Goal: Information Seeking & Learning: Learn about a topic

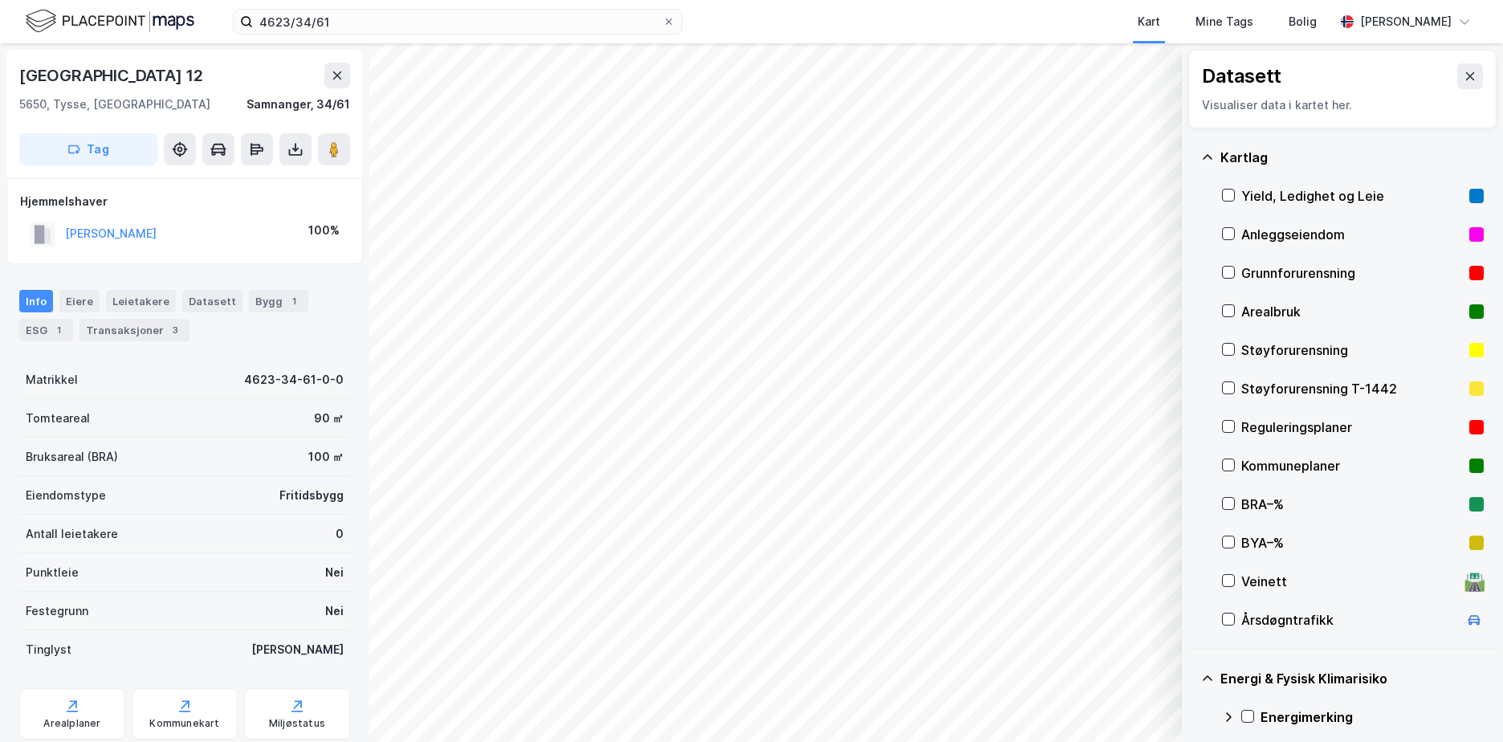
scroll to position [201, 0]
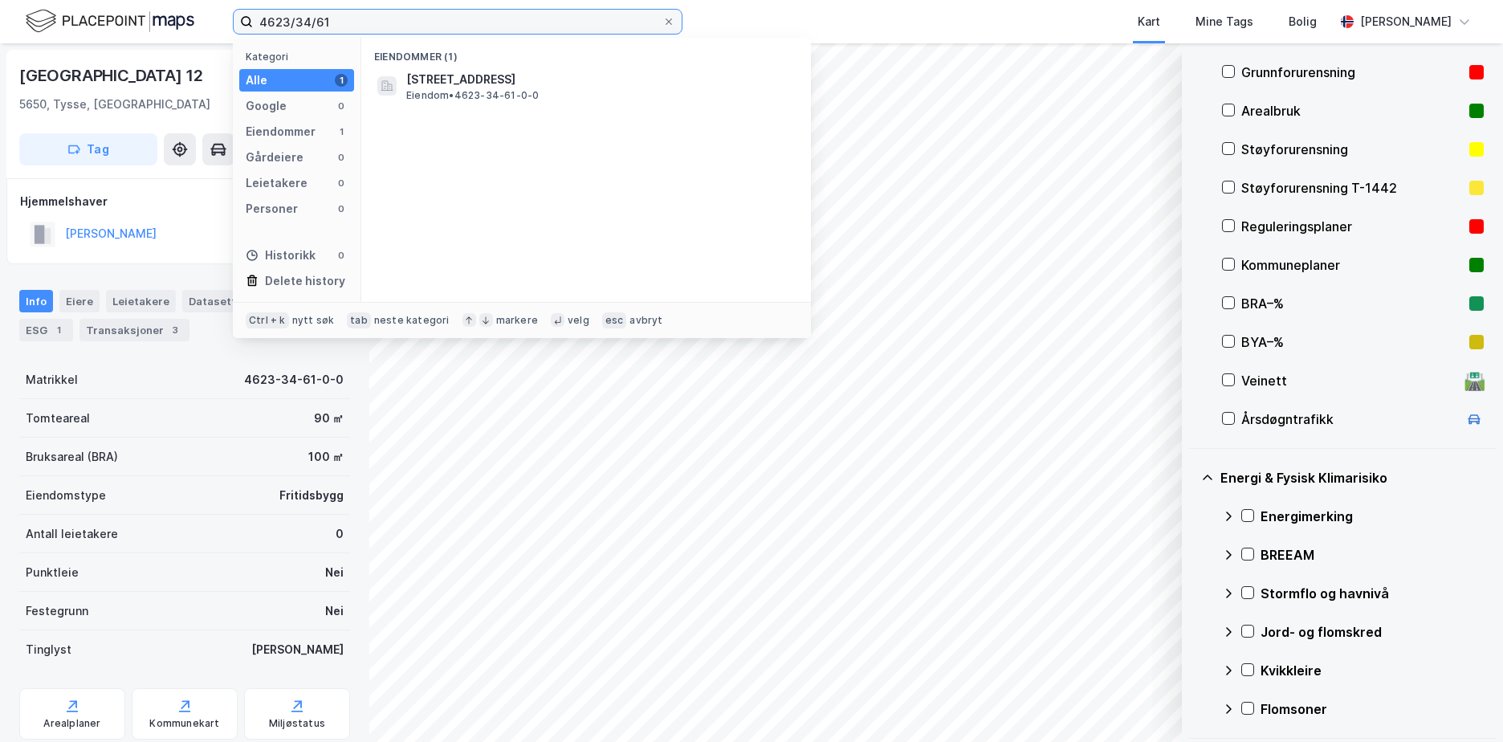
drag, startPoint x: 351, startPoint y: 22, endPoint x: 225, endPoint y: 12, distance: 126.5
click at [225, 12] on div "4623/34/61 Kategori Alle 1 Google 0 Eiendommer 1 Gårdeiere 0 Leietakere 0 Perso…" at bounding box center [751, 21] width 1503 height 43
paste input "202/53/225"
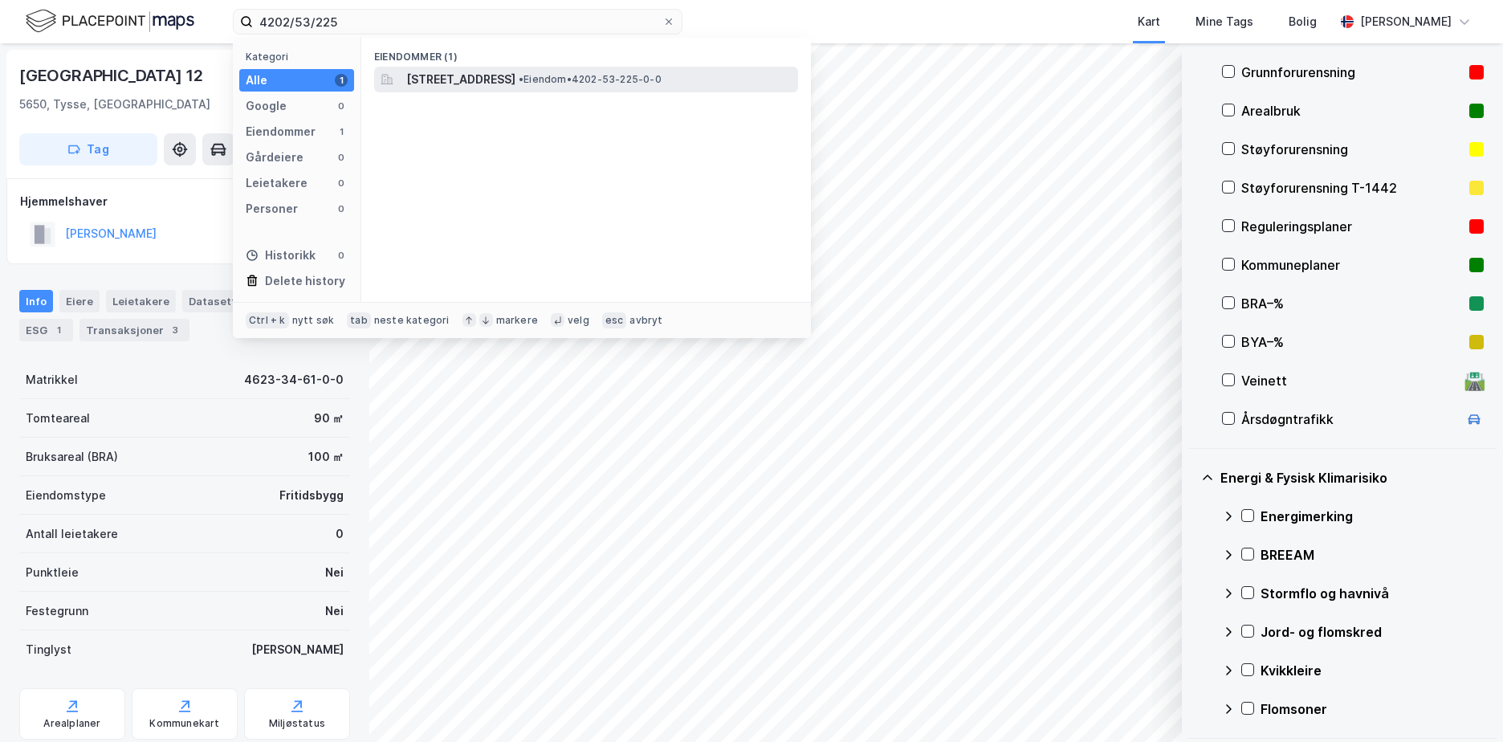
click at [507, 83] on span "[STREET_ADDRESS]" at bounding box center [460, 79] width 109 height 19
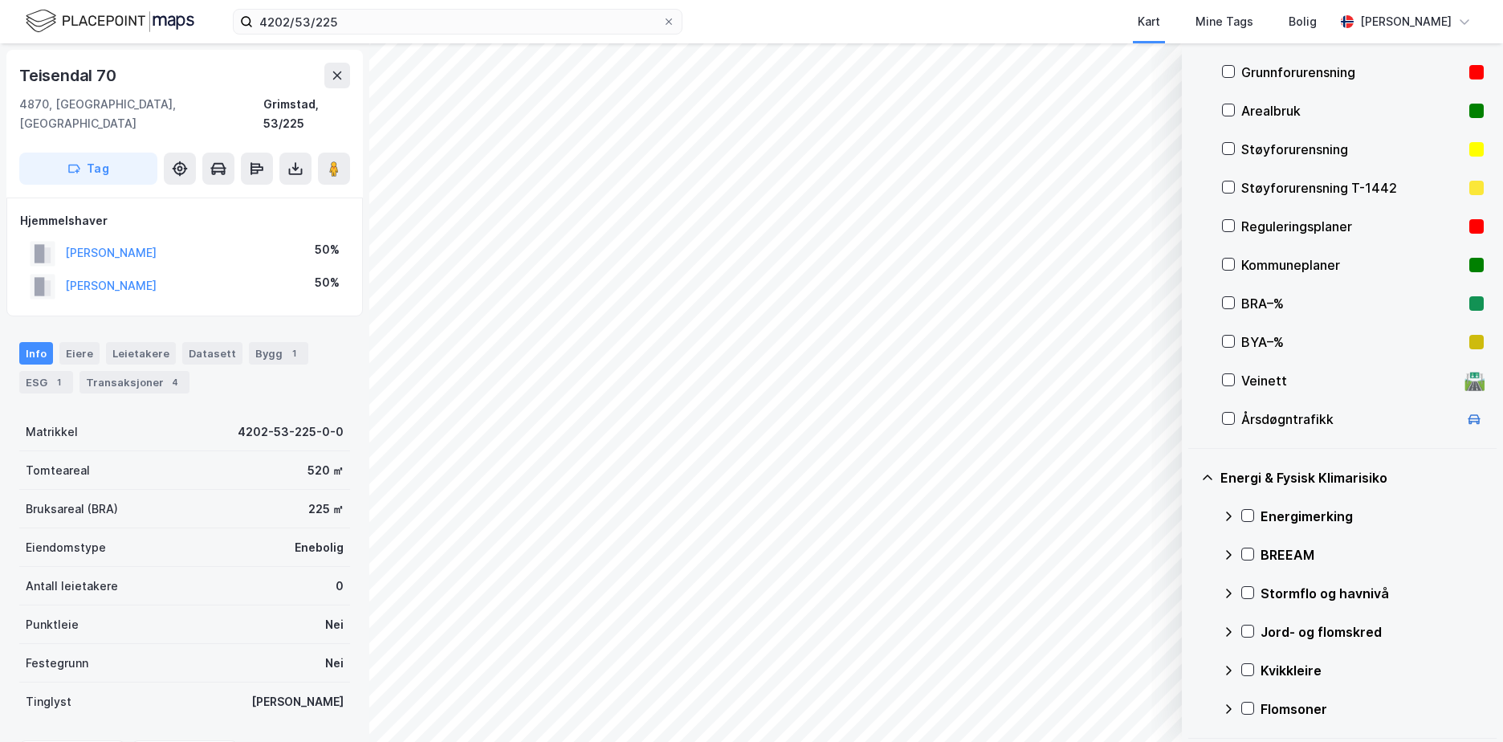
click at [1300, 64] on div "Grunnforurensning" at bounding box center [1352, 72] width 222 height 19
click at [1245, 510] on div at bounding box center [1247, 515] width 13 height 13
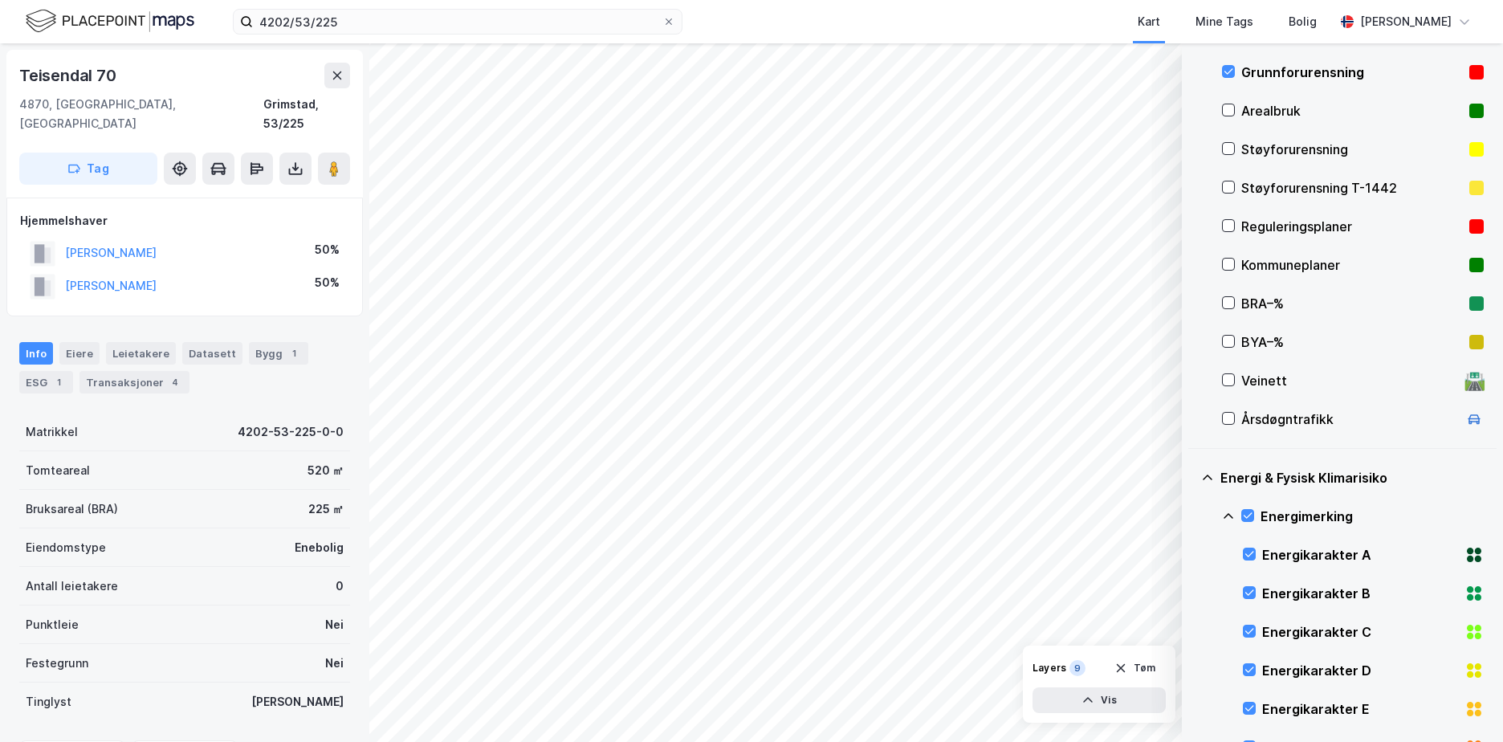
click at [1224, 508] on div "Energimerking" at bounding box center [1353, 516] width 262 height 39
click at [1251, 593] on icon at bounding box center [1247, 592] width 11 height 11
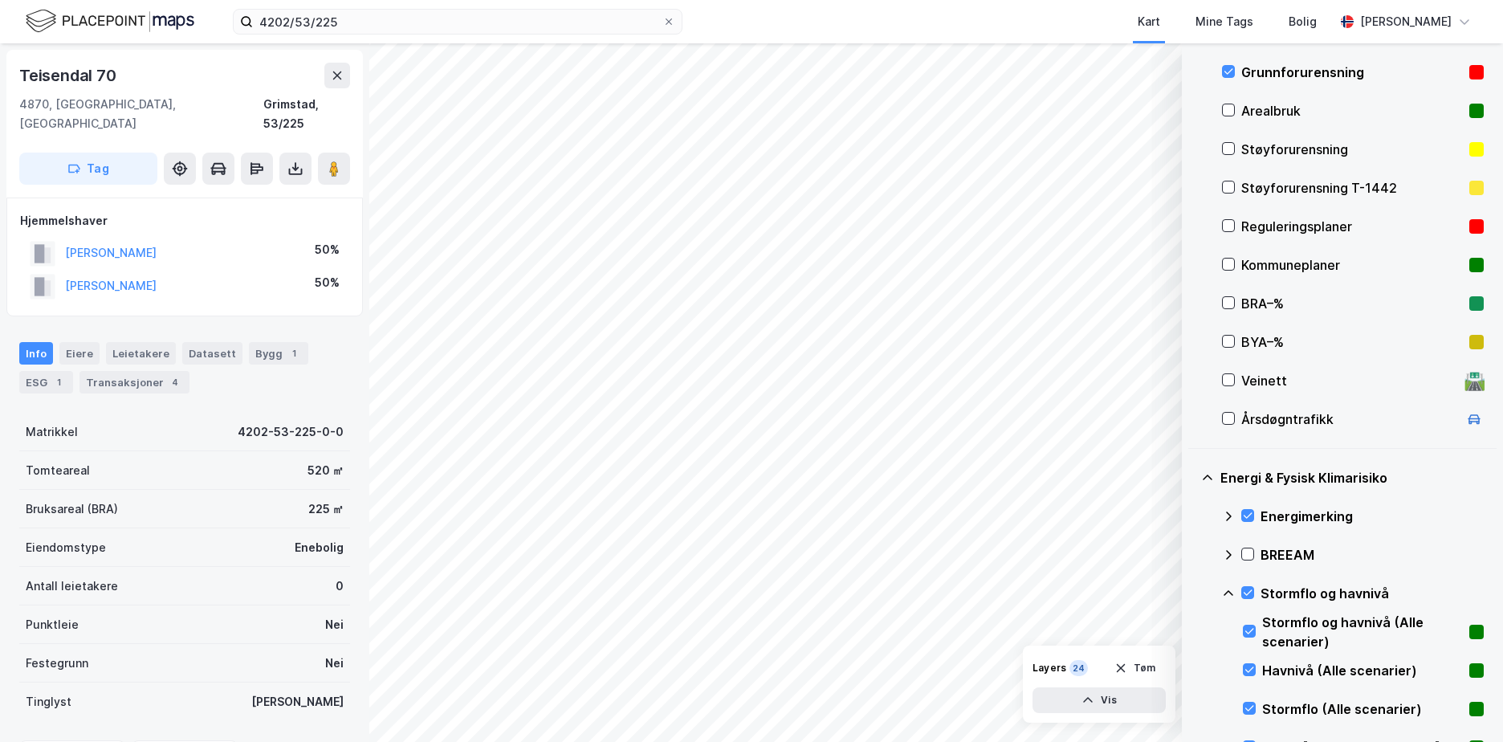
click at [1227, 589] on icon at bounding box center [1228, 593] width 13 height 13
click at [1250, 633] on icon at bounding box center [1247, 630] width 11 height 11
click at [1231, 627] on icon at bounding box center [1228, 631] width 13 height 13
click at [1251, 670] on icon at bounding box center [1247, 669] width 11 height 11
click at [1227, 665] on icon at bounding box center [1228, 670] width 13 height 13
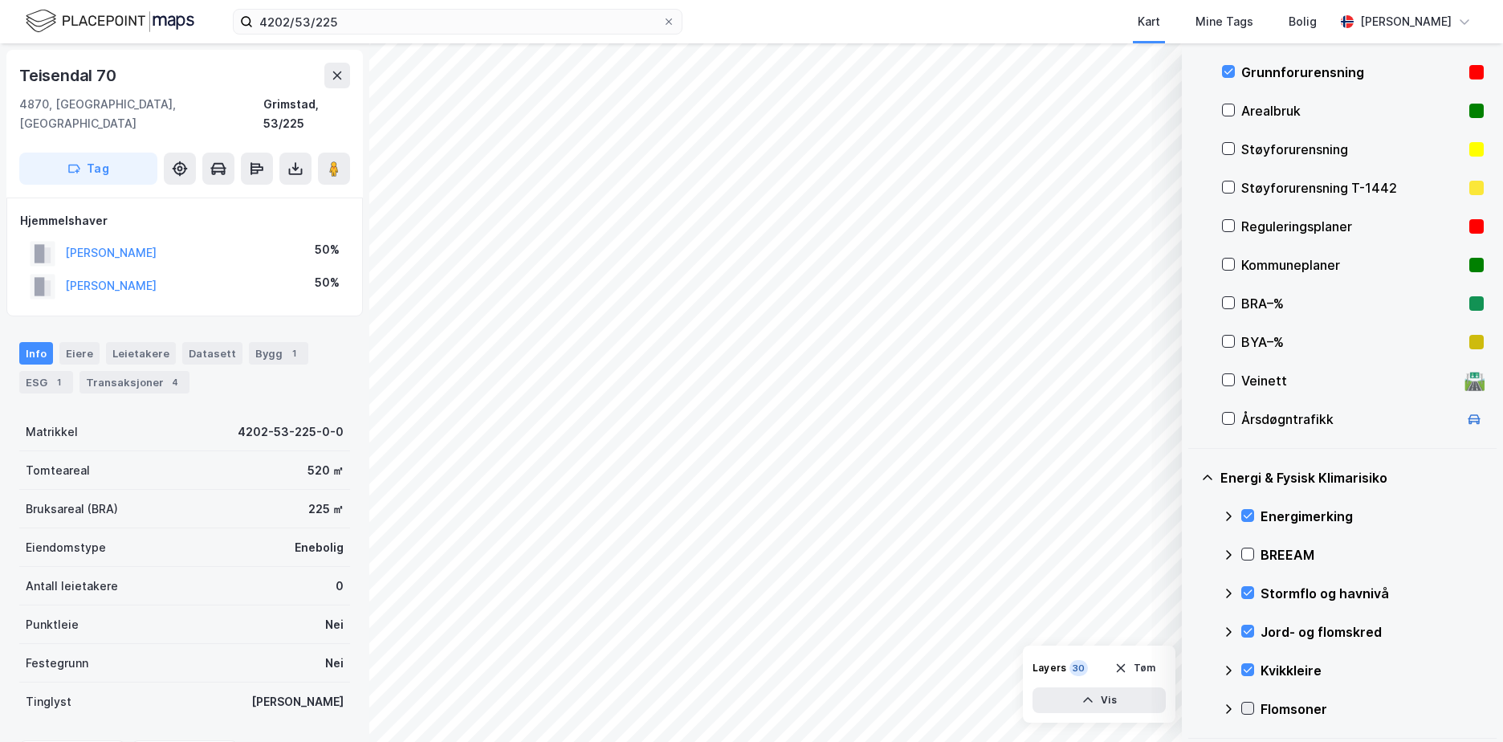
click at [1249, 702] on icon at bounding box center [1247, 707] width 11 height 11
click at [1230, 707] on icon at bounding box center [1228, 709] width 10 height 6
click at [1155, 666] on button "Tøm" at bounding box center [1135, 668] width 62 height 26
click at [1248, 707] on icon at bounding box center [1247, 707] width 11 height 11
click at [1229, 706] on icon at bounding box center [1228, 708] width 13 height 13
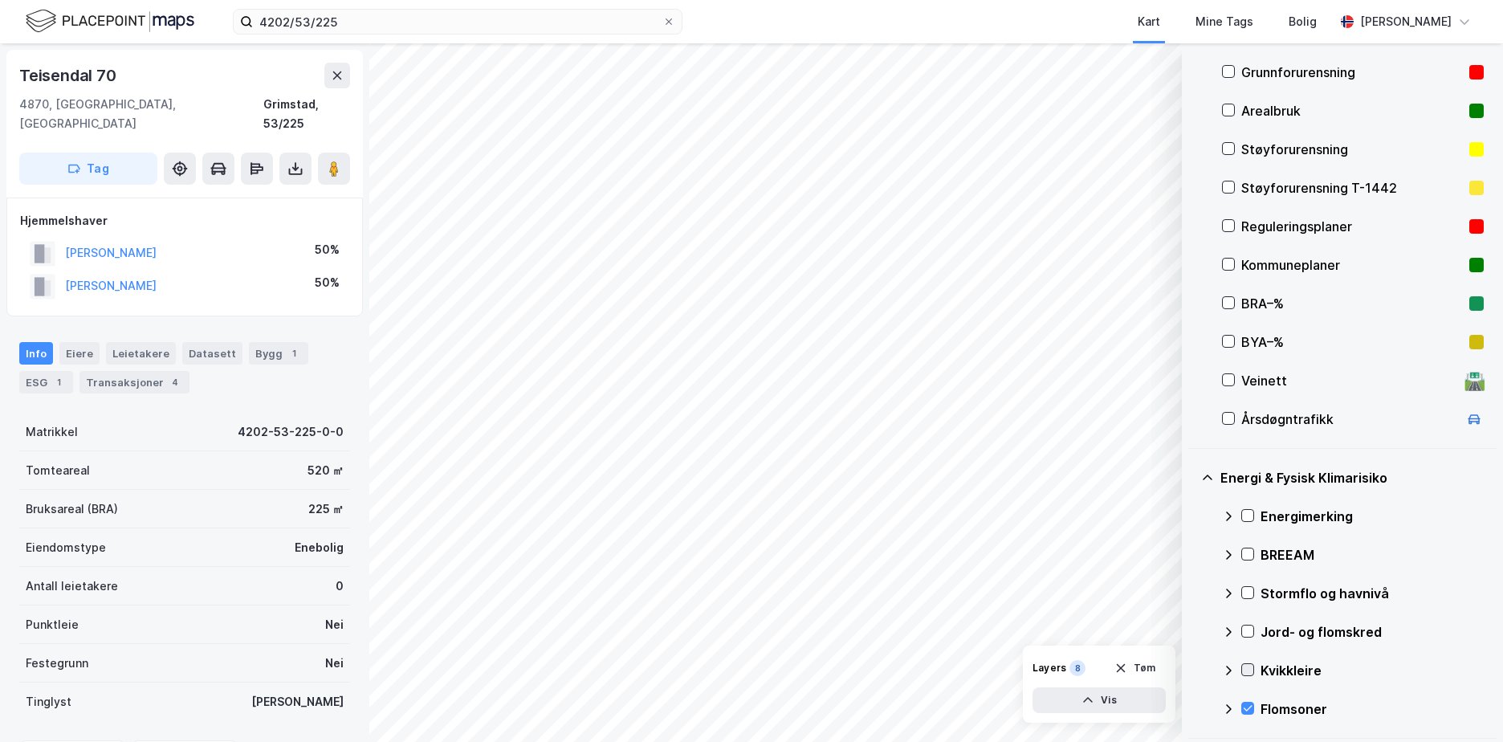
click at [1250, 665] on icon at bounding box center [1247, 669] width 11 height 11
click at [1228, 664] on icon at bounding box center [1228, 670] width 13 height 13
click at [1252, 628] on icon at bounding box center [1247, 630] width 11 height 11
click at [1228, 628] on icon at bounding box center [1228, 631] width 13 height 13
click at [1249, 596] on icon at bounding box center [1247, 592] width 11 height 11
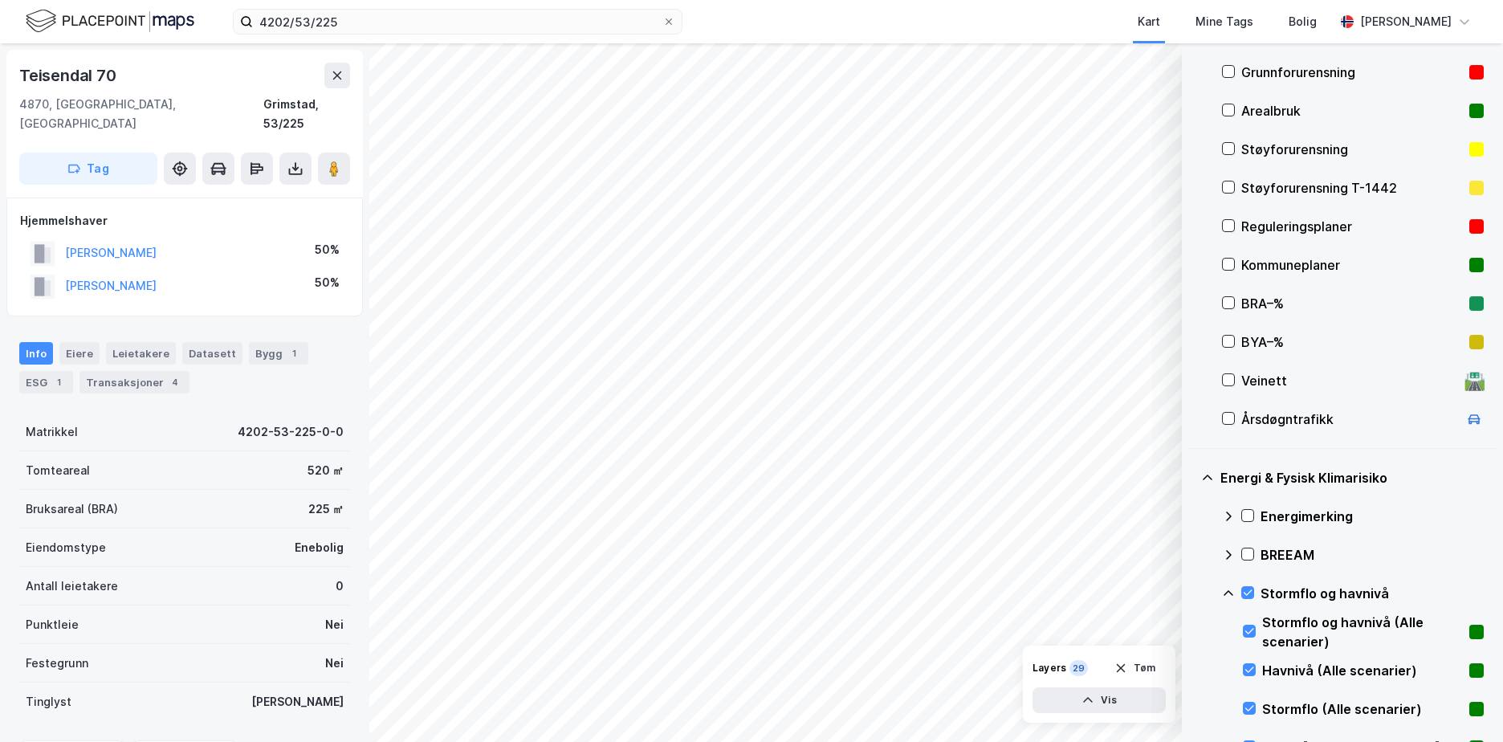
click at [1226, 587] on icon at bounding box center [1228, 593] width 13 height 13
drag, startPoint x: 1252, startPoint y: 515, endPoint x: 1260, endPoint y: 508, distance: 11.4
click at [1252, 515] on icon at bounding box center [1247, 515] width 11 height 11
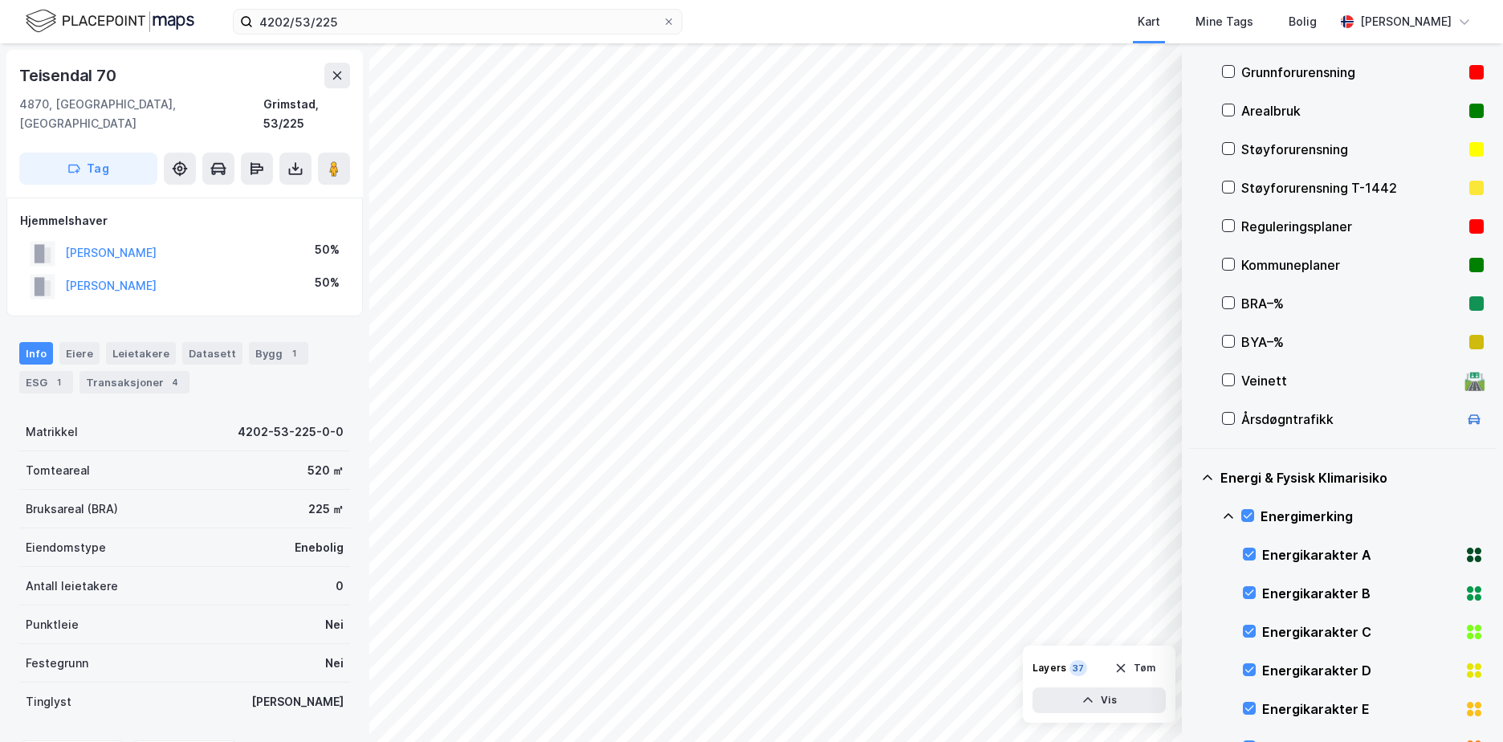
click at [1228, 513] on icon at bounding box center [1228, 516] width 13 height 13
click at [1276, 71] on div "Grunnforurensning" at bounding box center [1352, 72] width 222 height 19
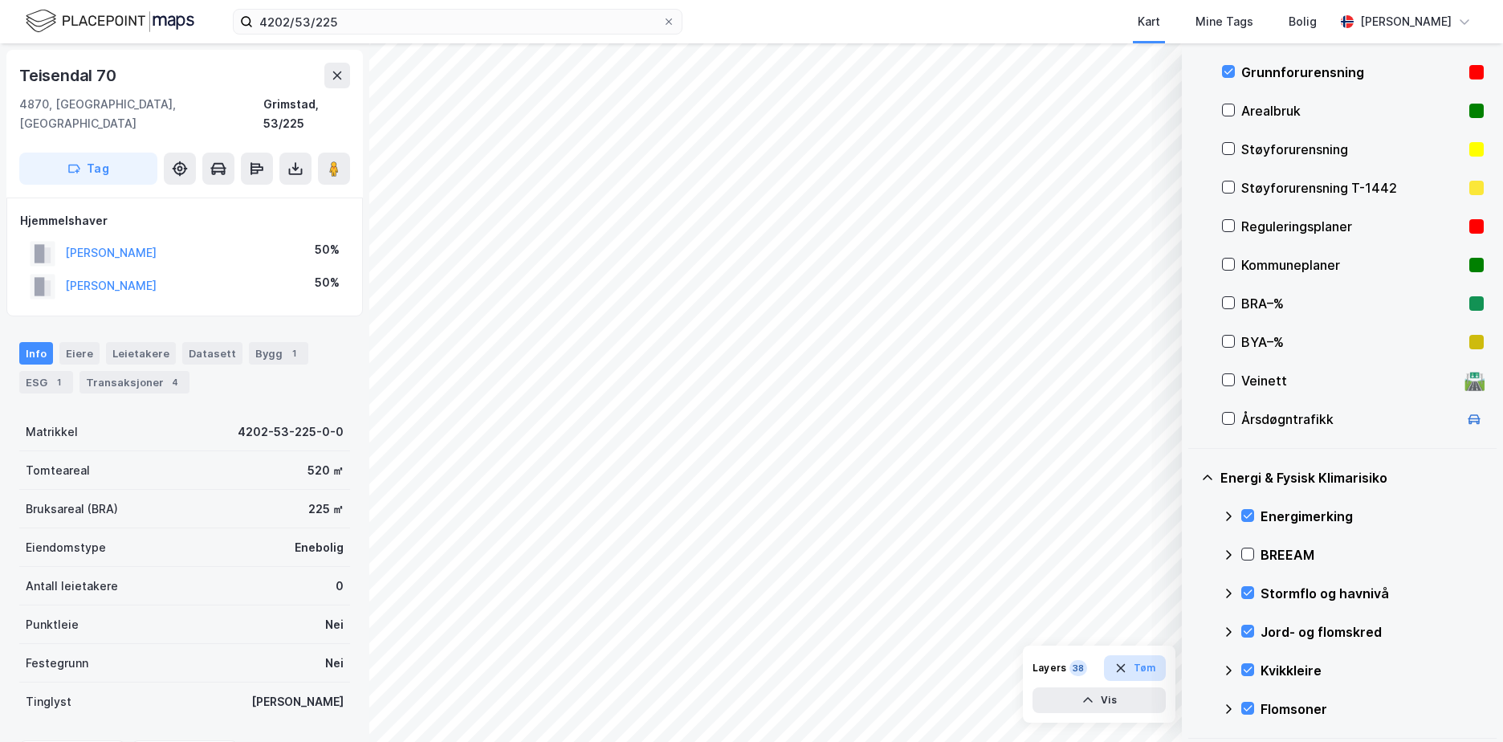
click at [1124, 665] on icon "button" at bounding box center [1120, 667] width 13 height 13
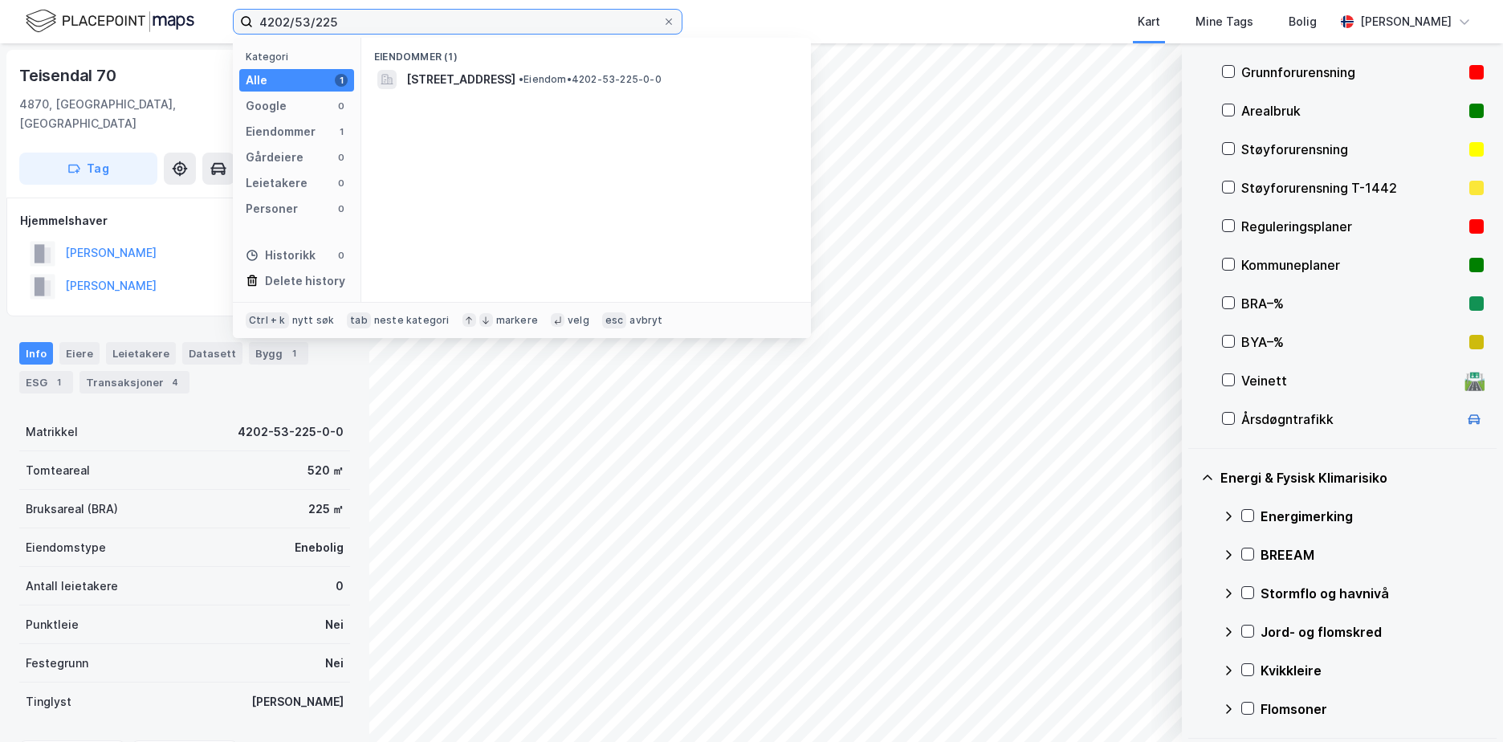
drag, startPoint x: 340, startPoint y: 18, endPoint x: 197, endPoint y: 39, distance: 144.5
click at [229, 35] on div "4202/53/225 Kategori Alle 1 Google 0 Eiendommer 1 Gårdeiere 0 Leietakere 0 Pers…" at bounding box center [751, 21] width 1503 height 43
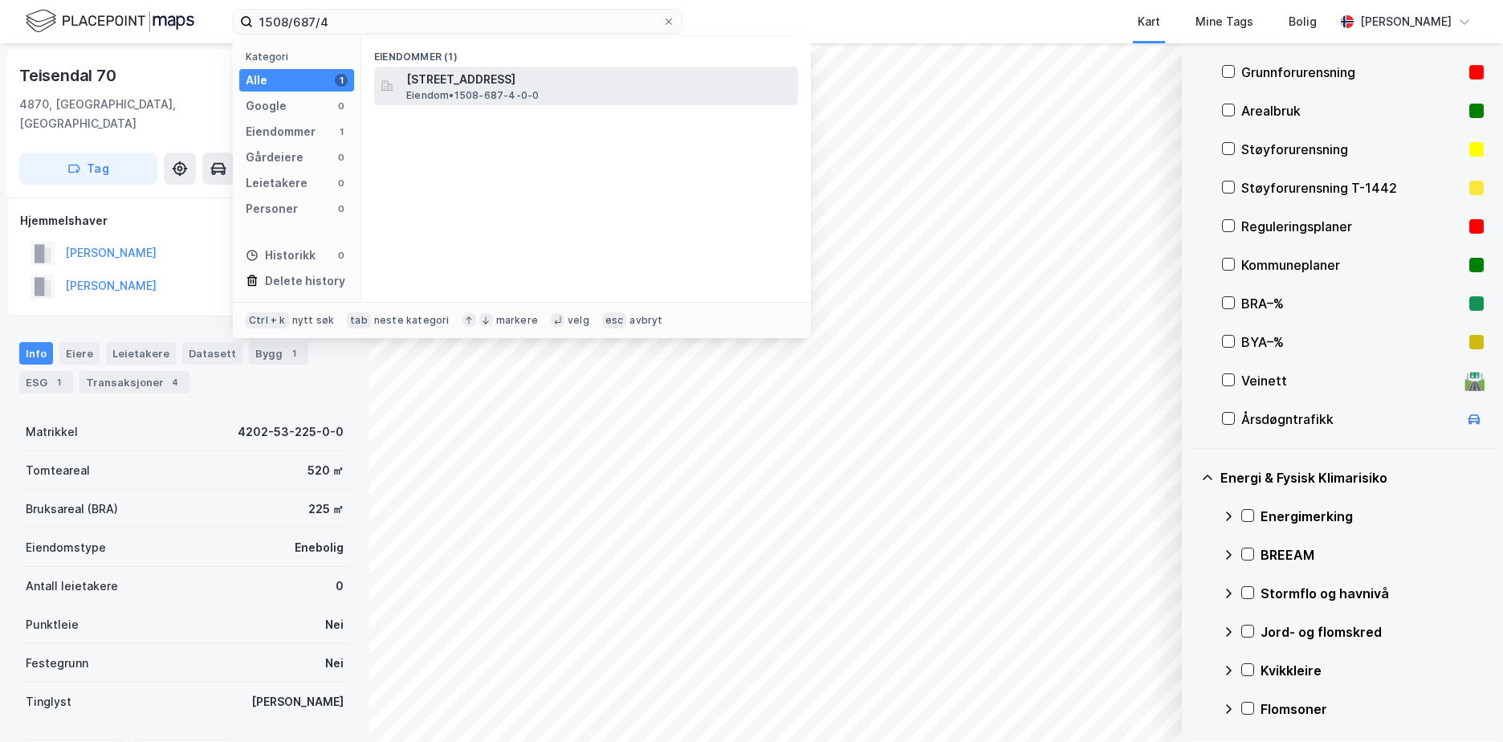
click at [520, 82] on span "[STREET_ADDRESS]" at bounding box center [598, 79] width 385 height 19
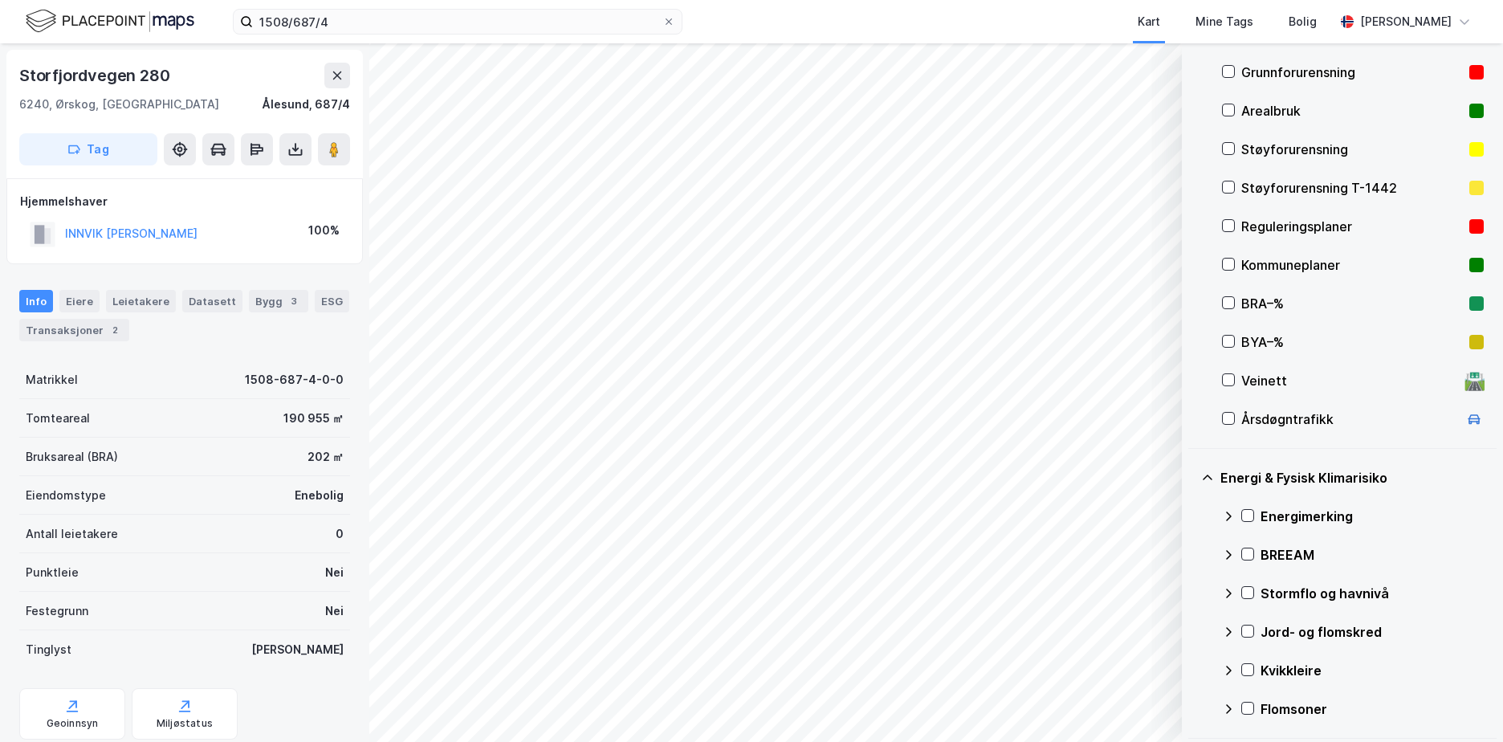
click at [1284, 67] on div "Grunnforurensning" at bounding box center [1352, 72] width 222 height 19
click at [1250, 510] on icon at bounding box center [1247, 515] width 11 height 11
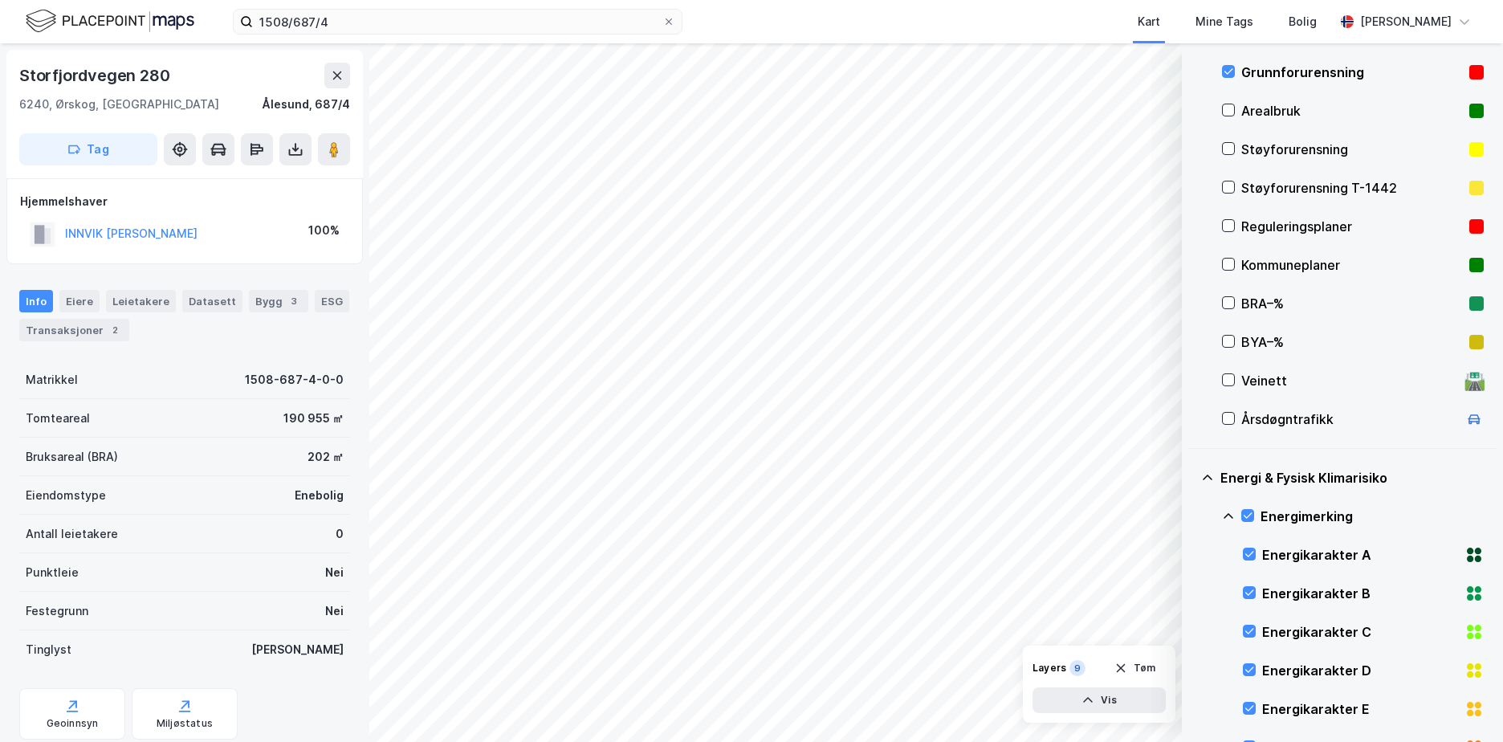
click at [1229, 511] on icon at bounding box center [1228, 516] width 13 height 13
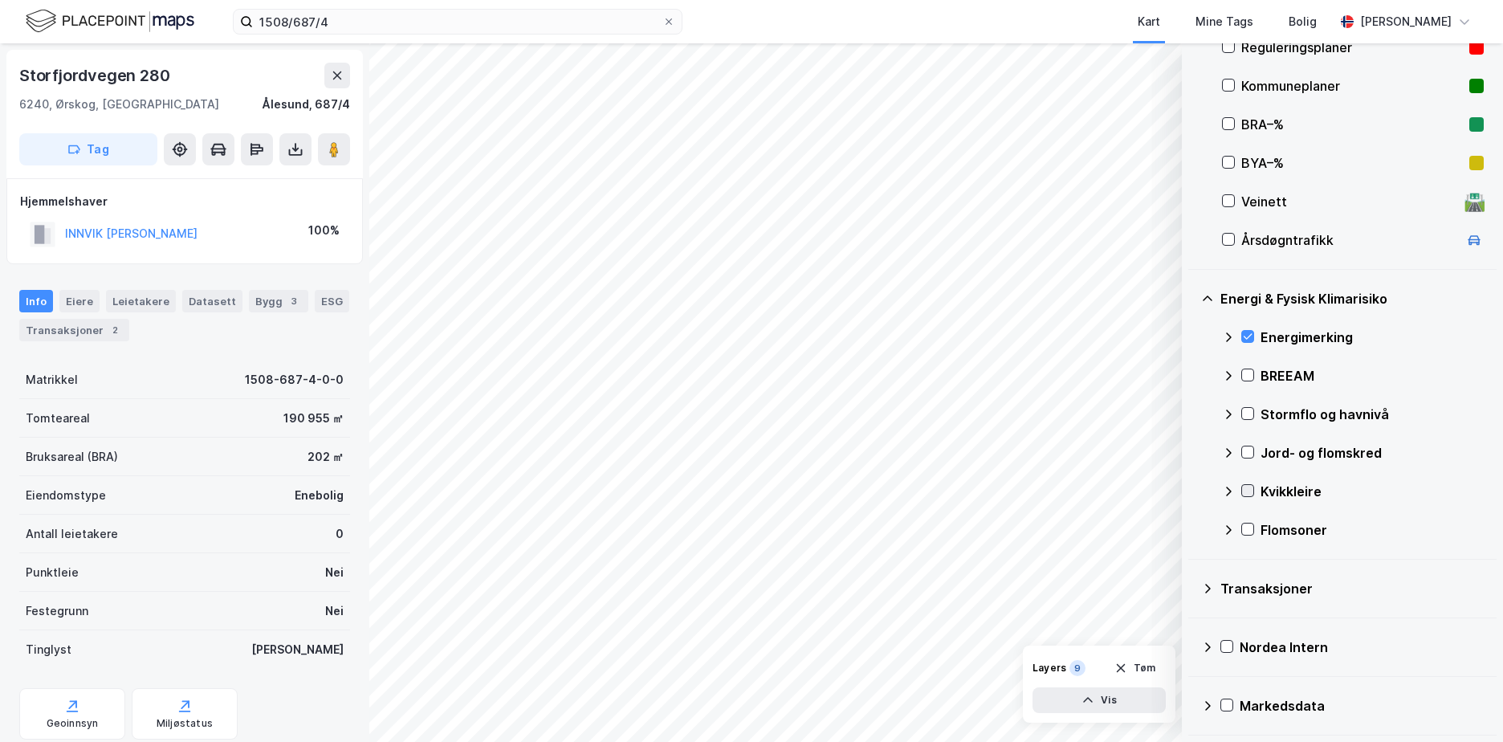
click at [1252, 490] on icon at bounding box center [1247, 490] width 11 height 11
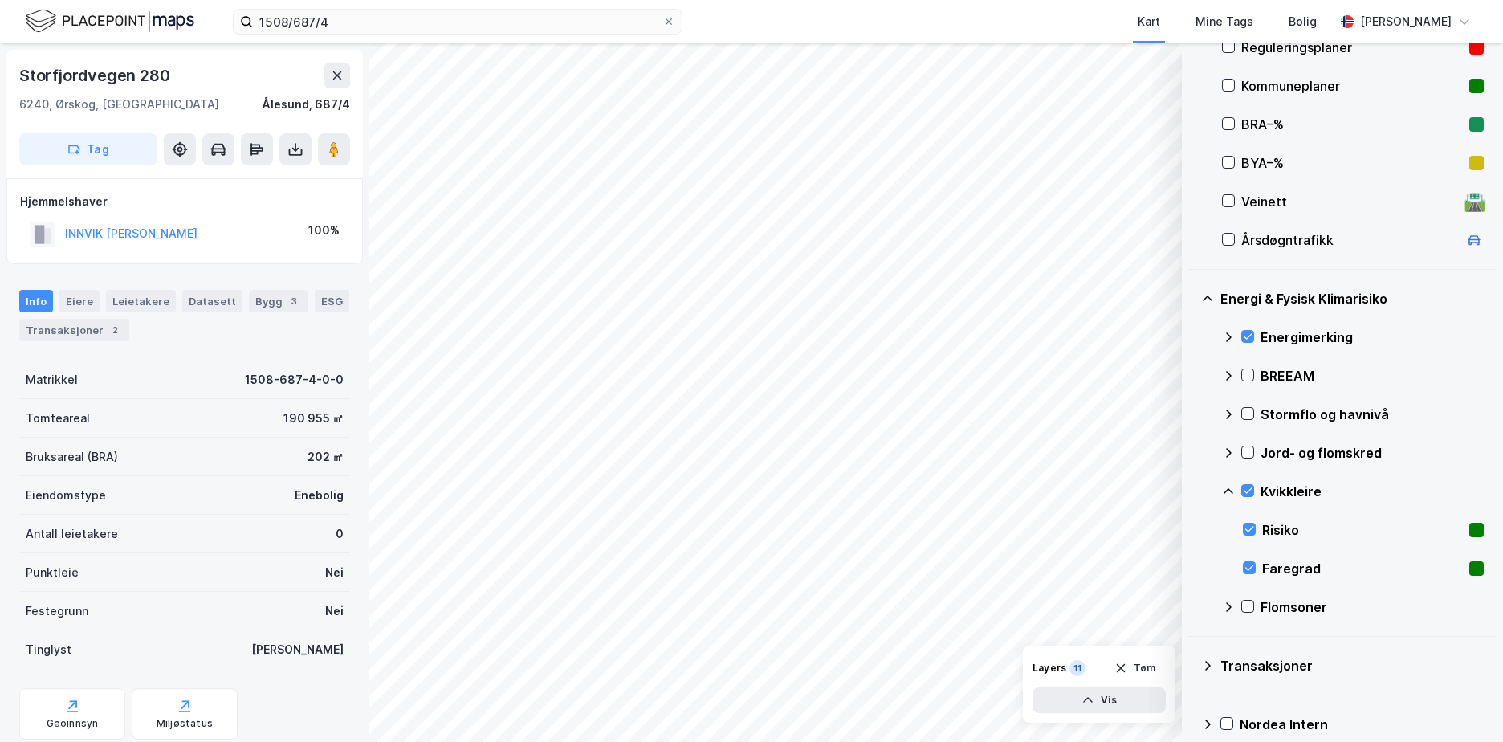
click at [1228, 488] on icon at bounding box center [1228, 491] width 13 height 13
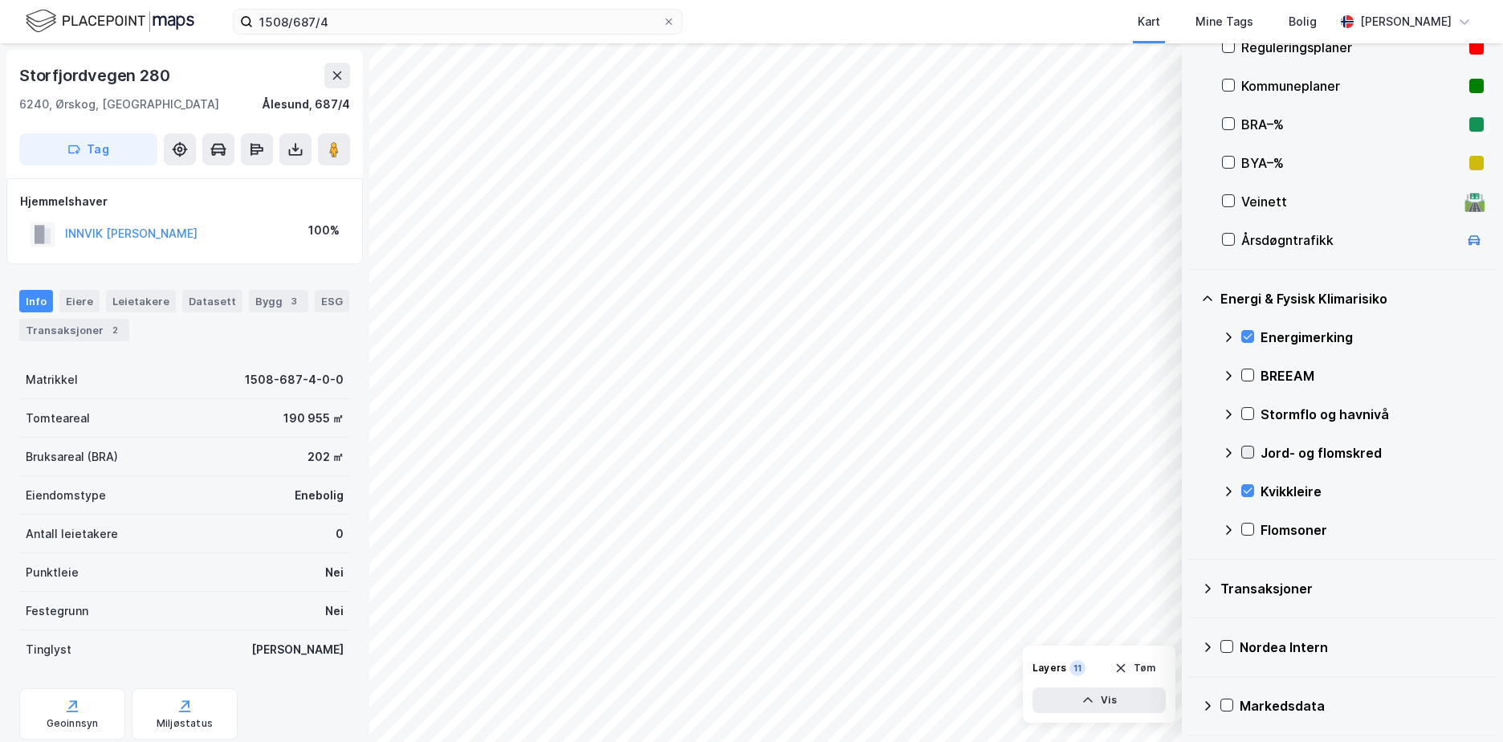
click at [1247, 451] on icon at bounding box center [1247, 451] width 11 height 11
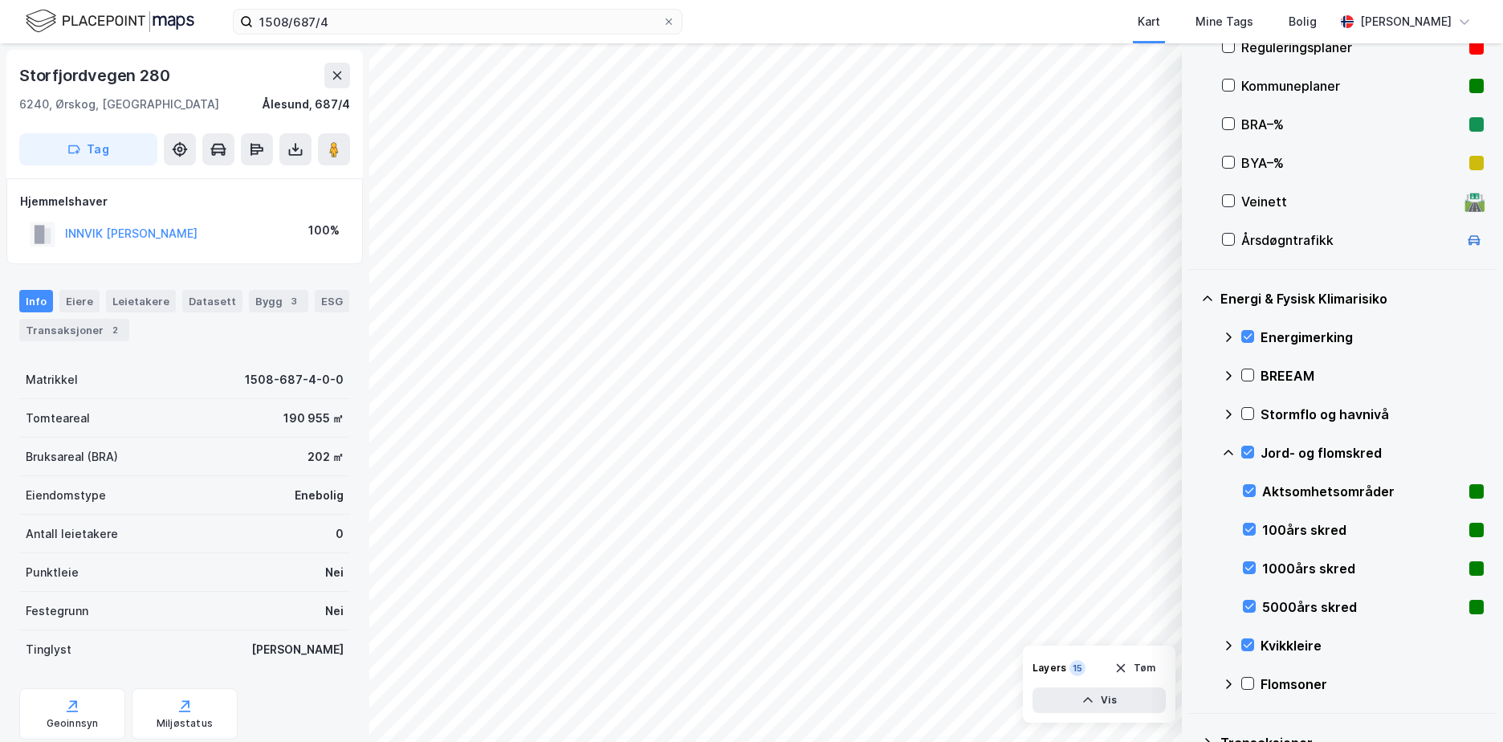
click at [1230, 451] on icon at bounding box center [1228, 453] width 10 height 6
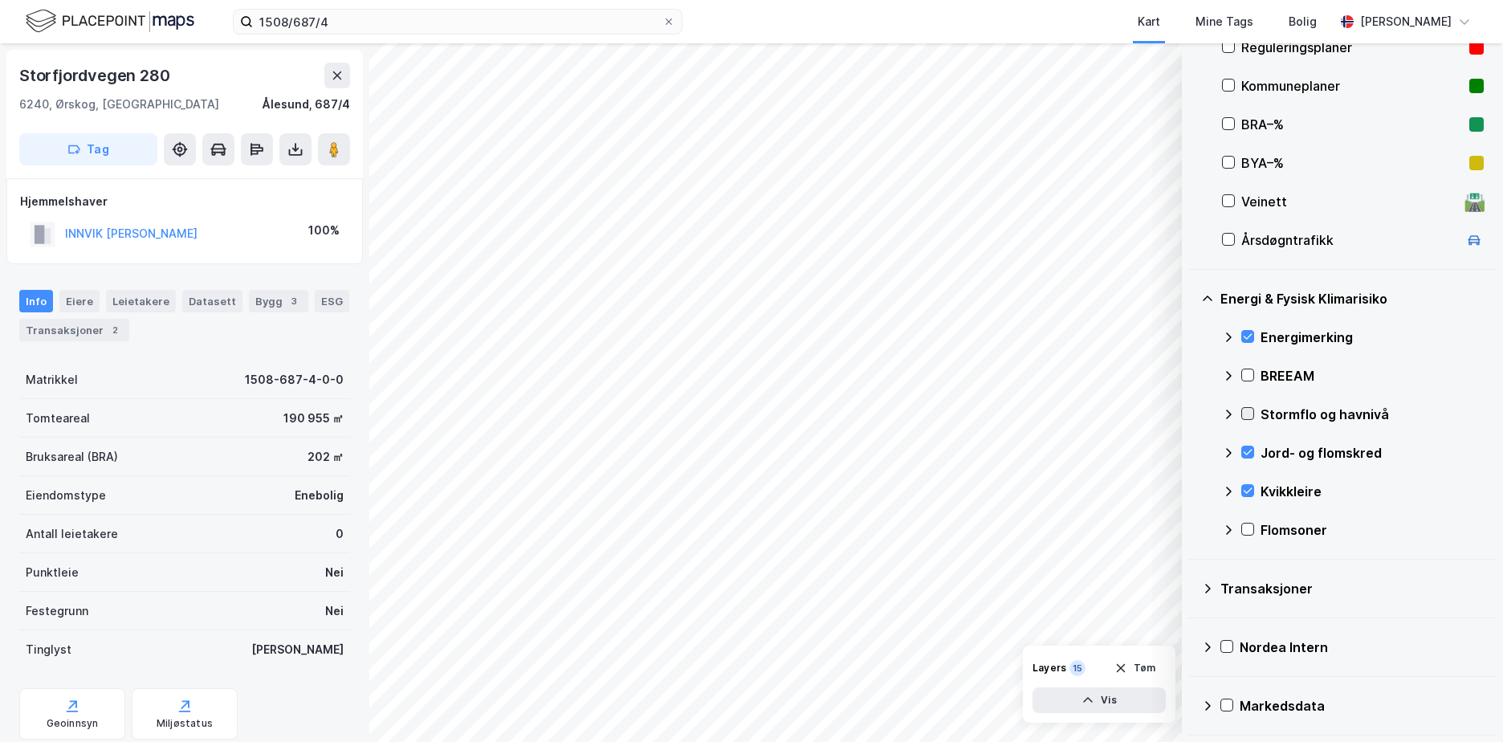
click at [1246, 409] on icon at bounding box center [1247, 413] width 11 height 11
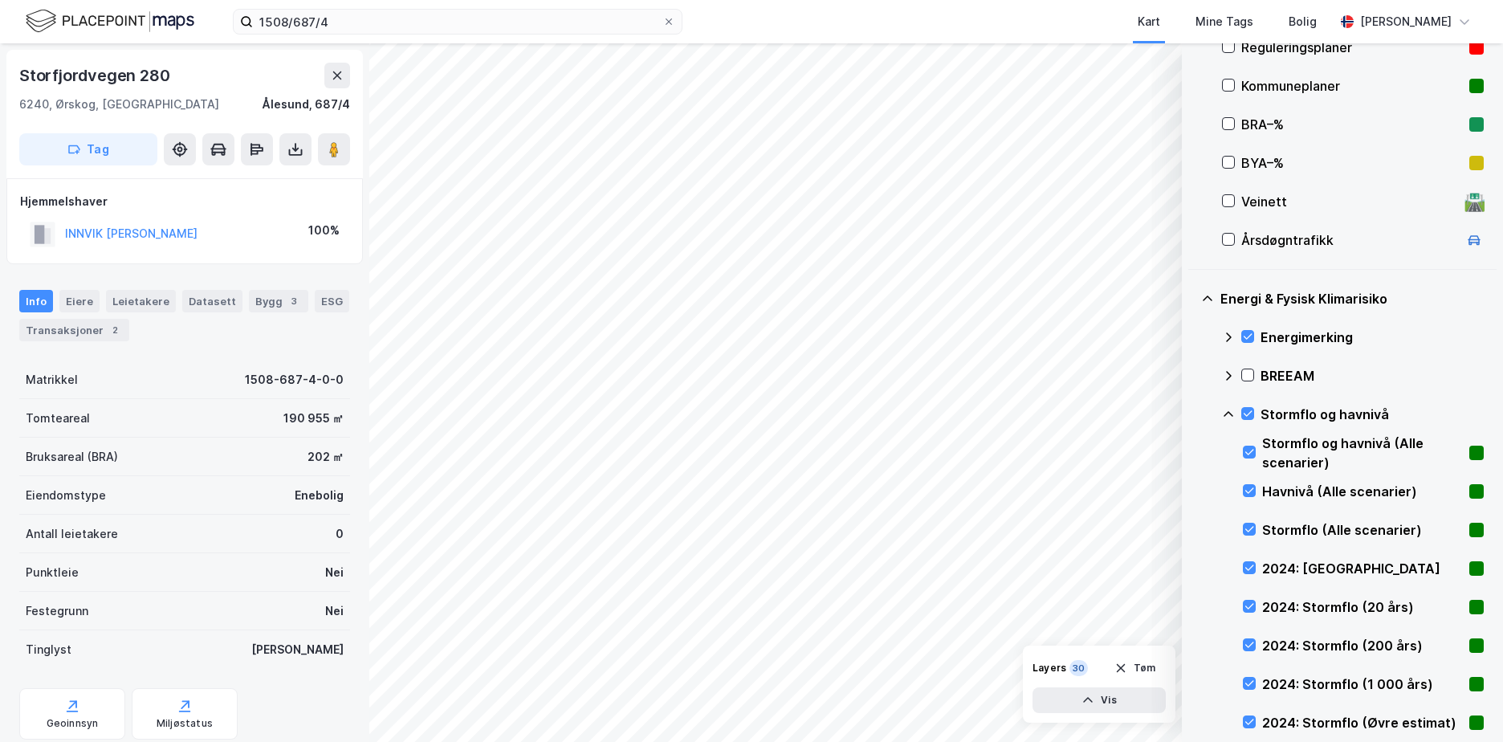
click at [1231, 415] on icon at bounding box center [1228, 414] width 13 height 13
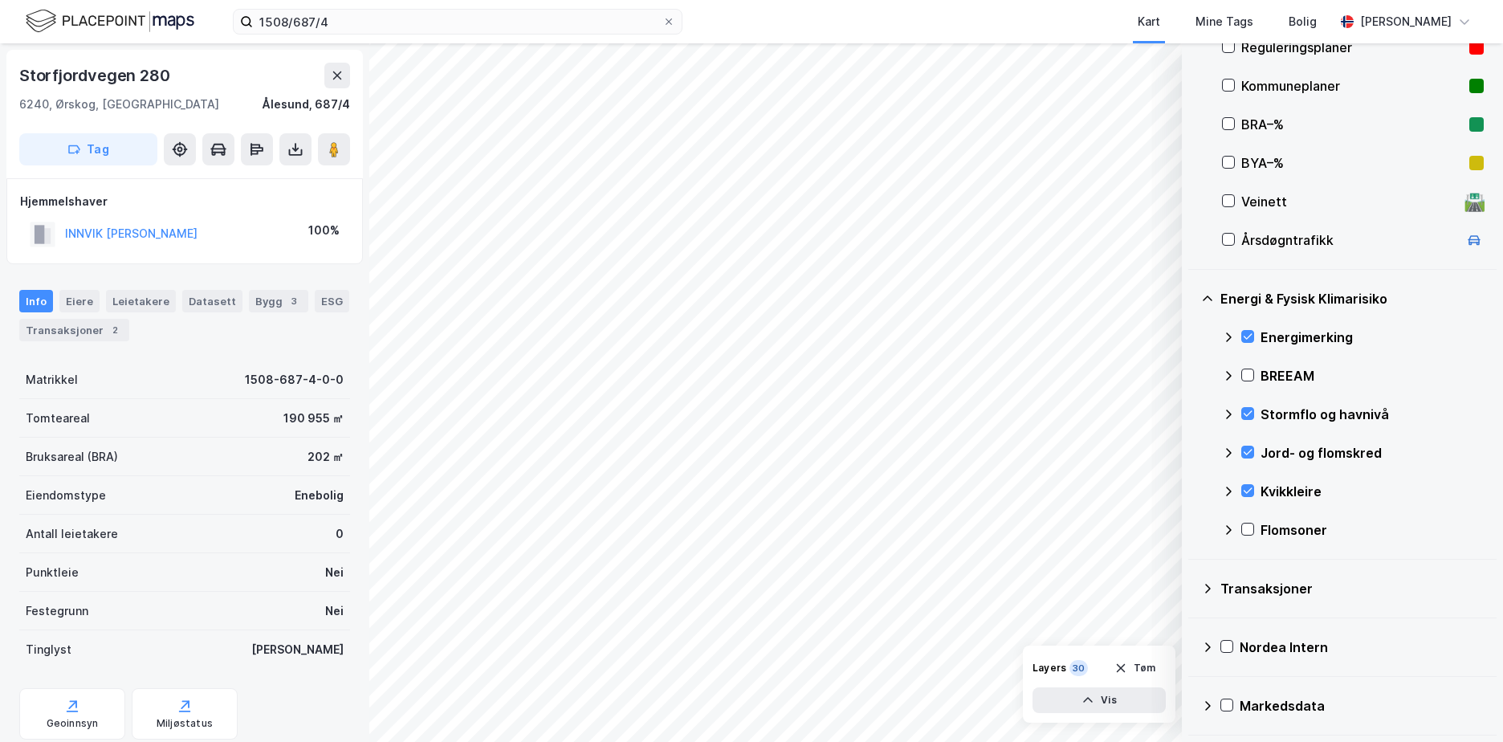
click at [1255, 527] on div "Flomsoner" at bounding box center [1353, 530] width 262 height 39
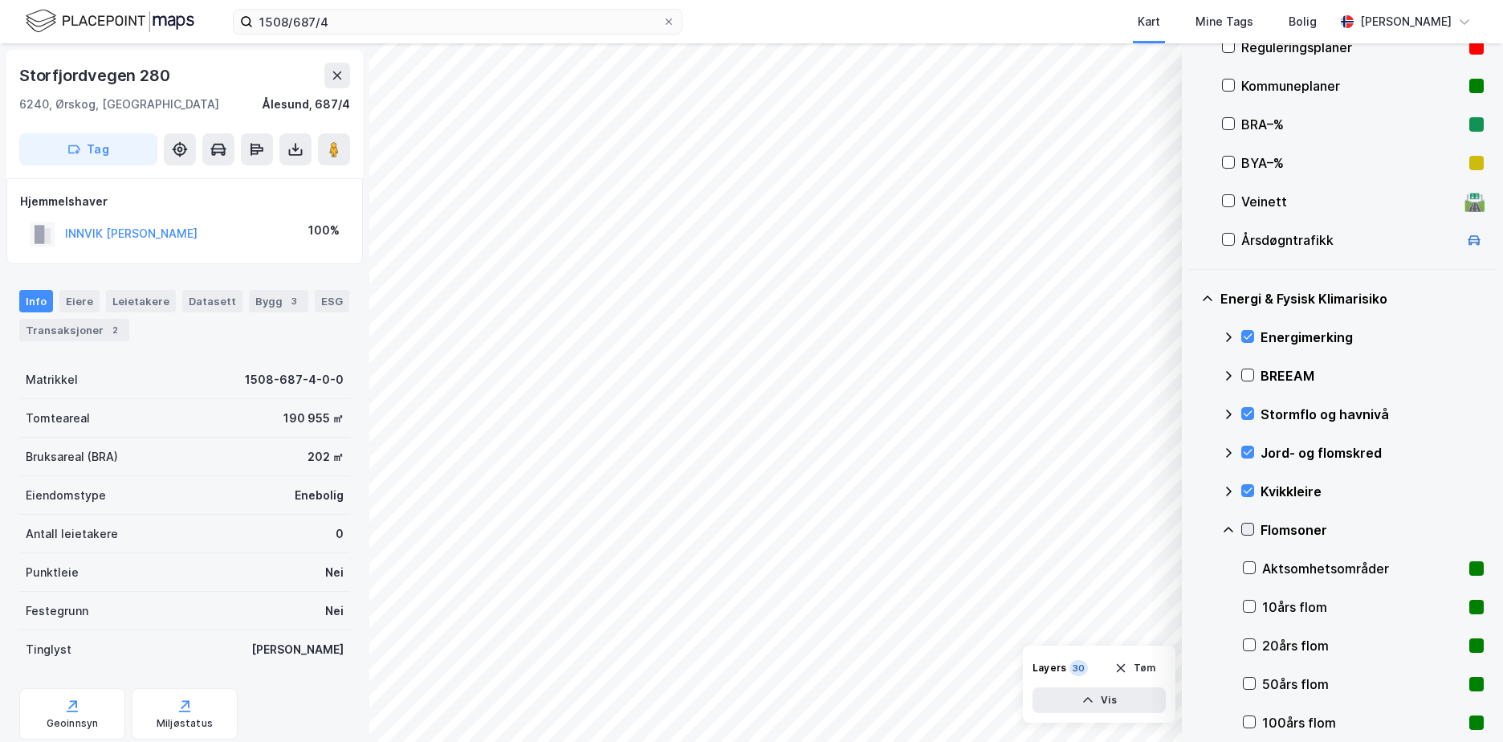
click at [1252, 527] on icon at bounding box center [1247, 530] width 9 height 6
click at [1228, 527] on icon at bounding box center [1228, 529] width 13 height 13
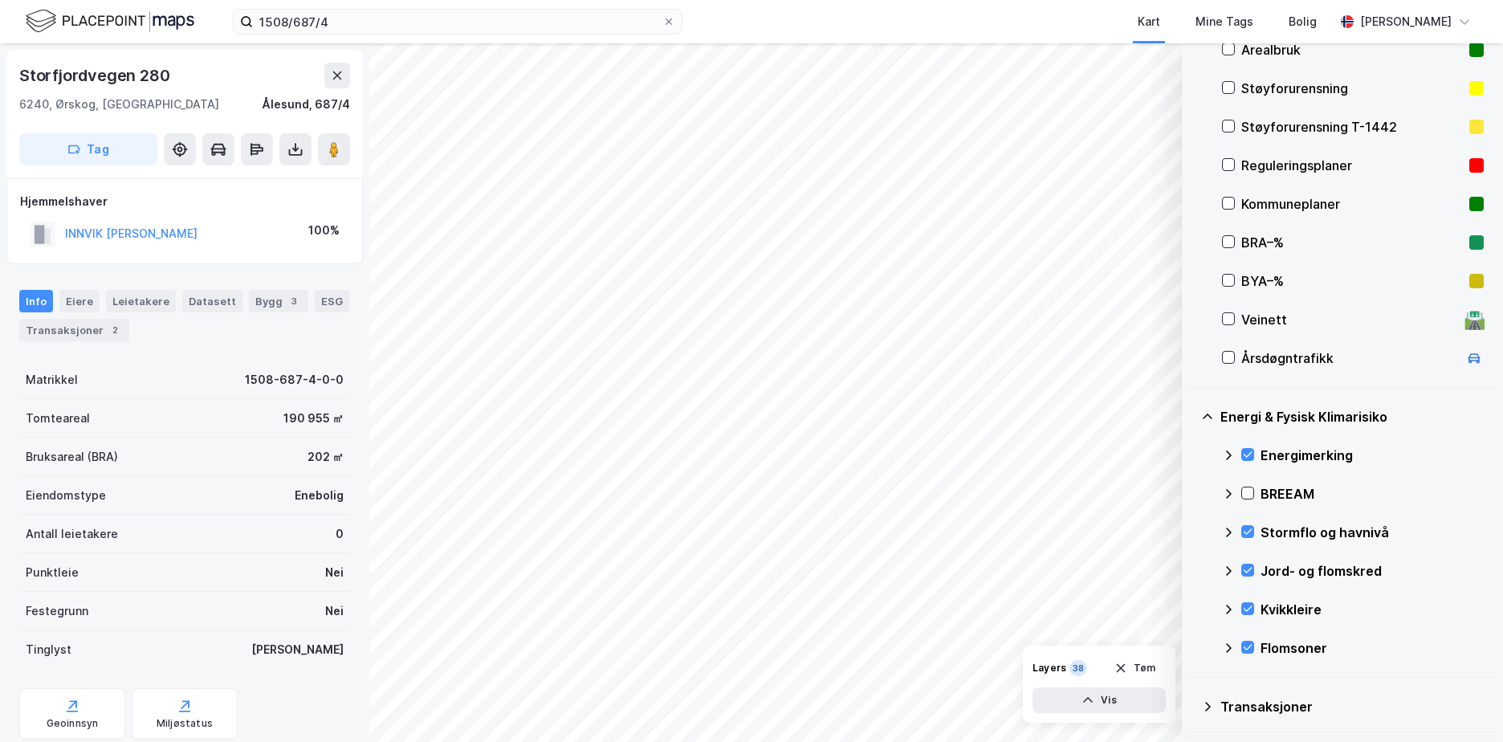
scroll to position [201, 0]
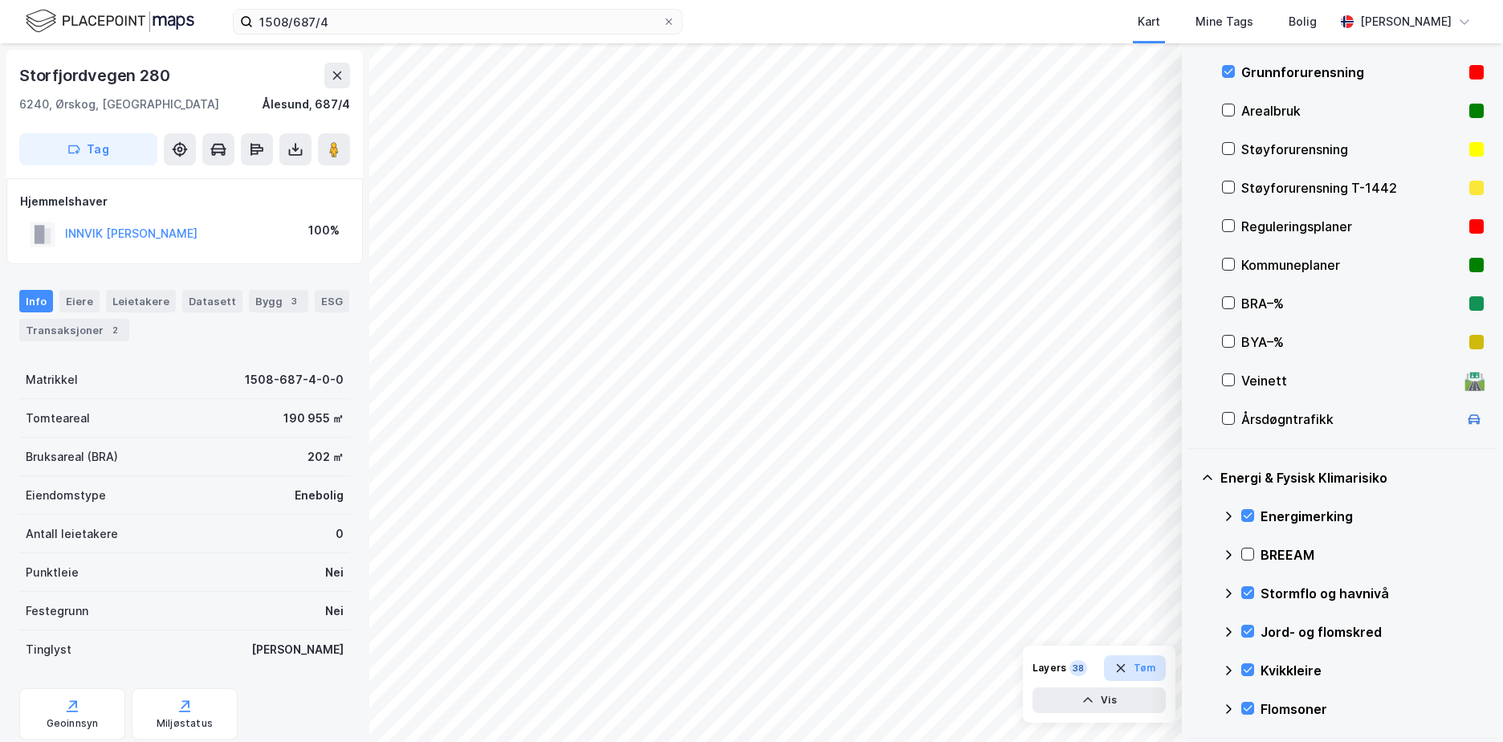
click at [1148, 668] on button "Tøm" at bounding box center [1135, 668] width 62 height 26
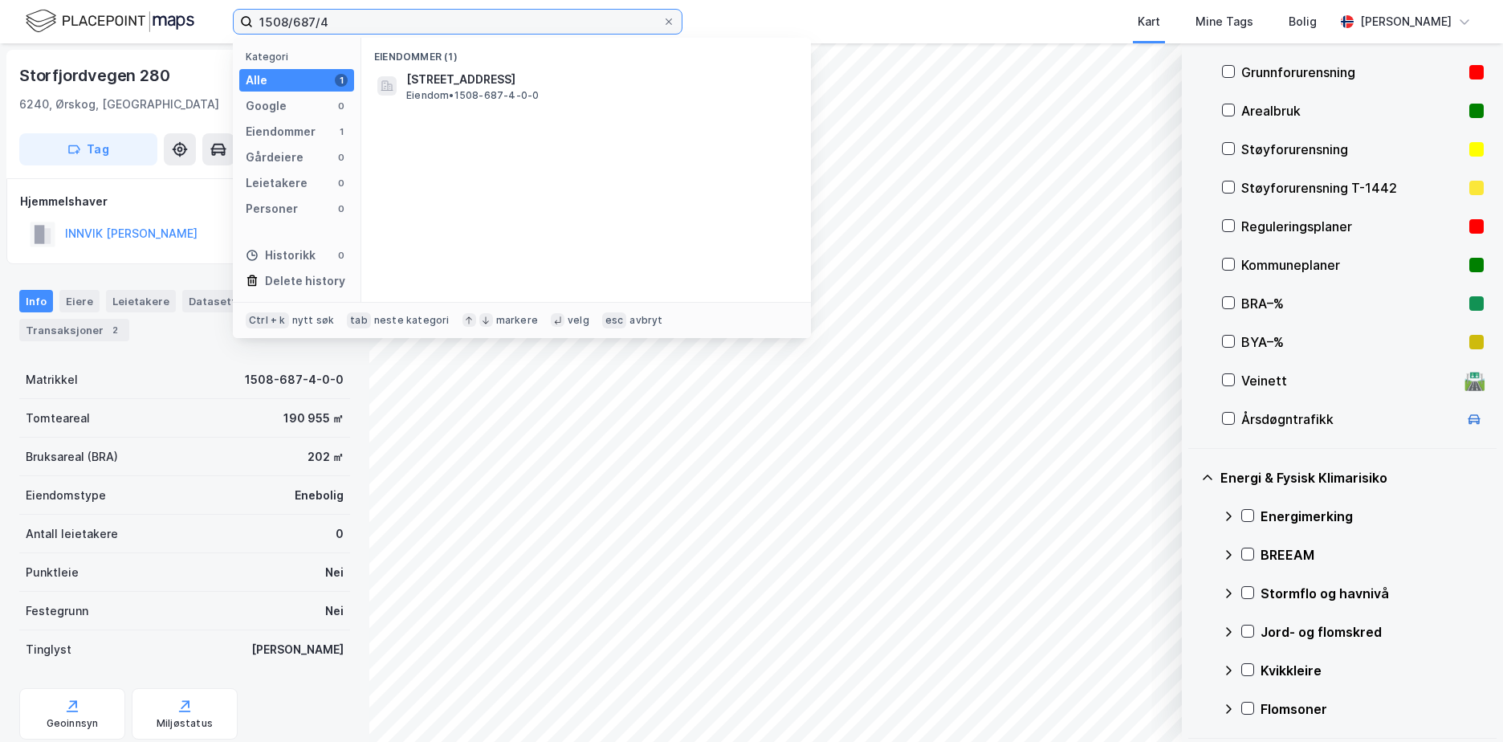
drag, startPoint x: 275, startPoint y: 16, endPoint x: 230, endPoint y: 12, distance: 45.1
click at [234, 12] on label "1508/687/4" at bounding box center [458, 22] width 450 height 26
paste input "3905/1009/269"
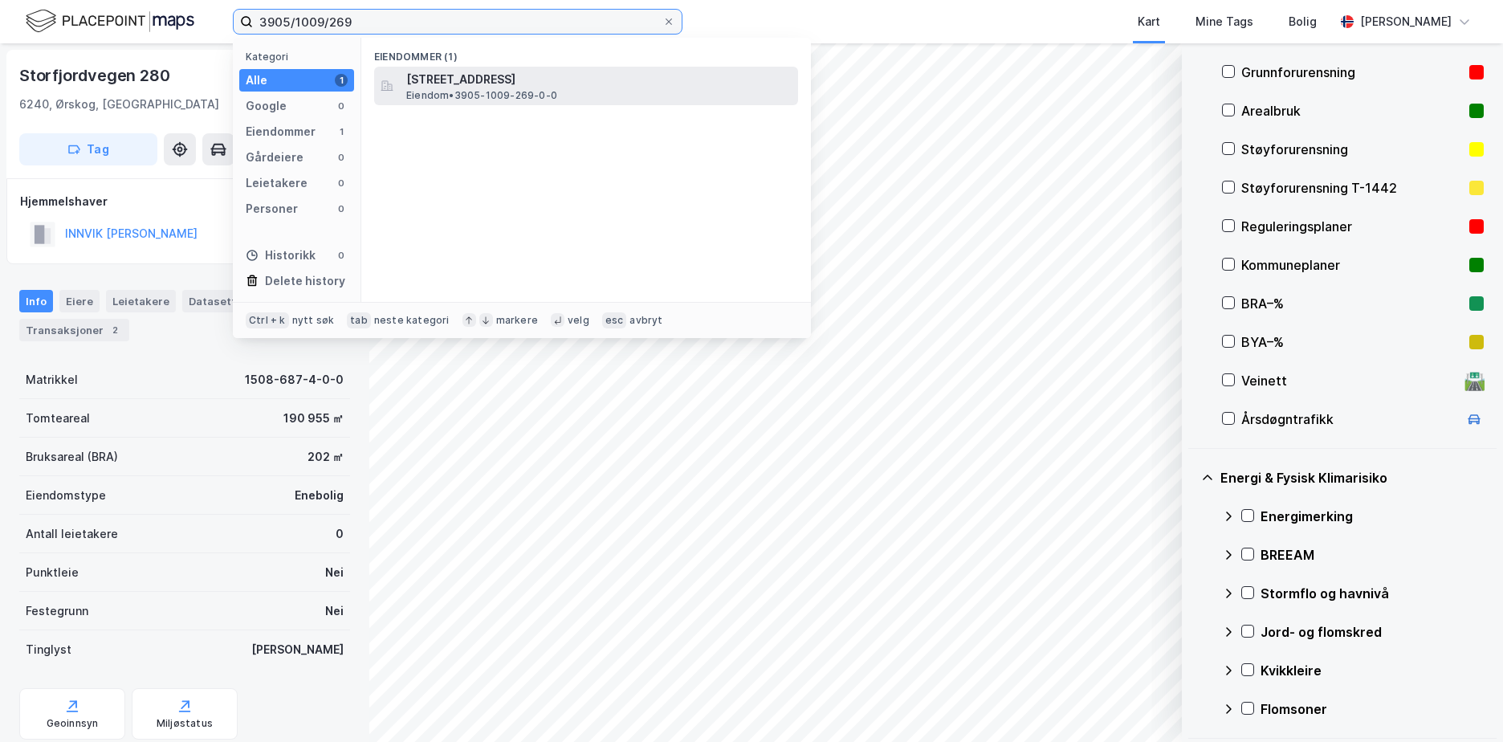
type input "3905/1009/269"
click at [499, 84] on span "[STREET_ADDRESS]" at bounding box center [598, 79] width 385 height 19
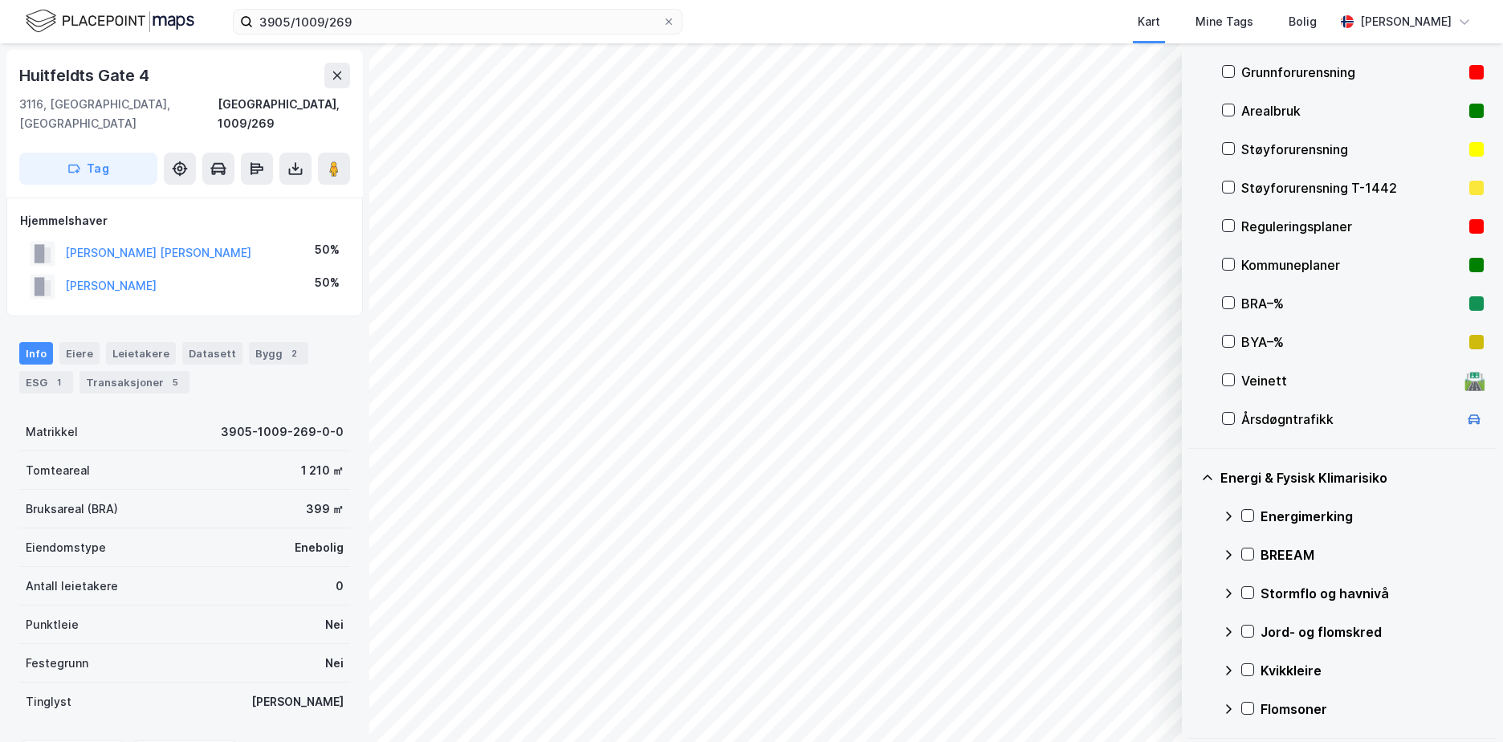
click at [1271, 61] on div "Grunnforurensning" at bounding box center [1353, 72] width 262 height 39
click at [1252, 707] on icon at bounding box center [1247, 707] width 11 height 11
click at [1231, 707] on icon at bounding box center [1228, 708] width 13 height 13
click at [1248, 668] on icon at bounding box center [1247, 669] width 11 height 11
click at [1225, 667] on icon at bounding box center [1228, 670] width 13 height 13
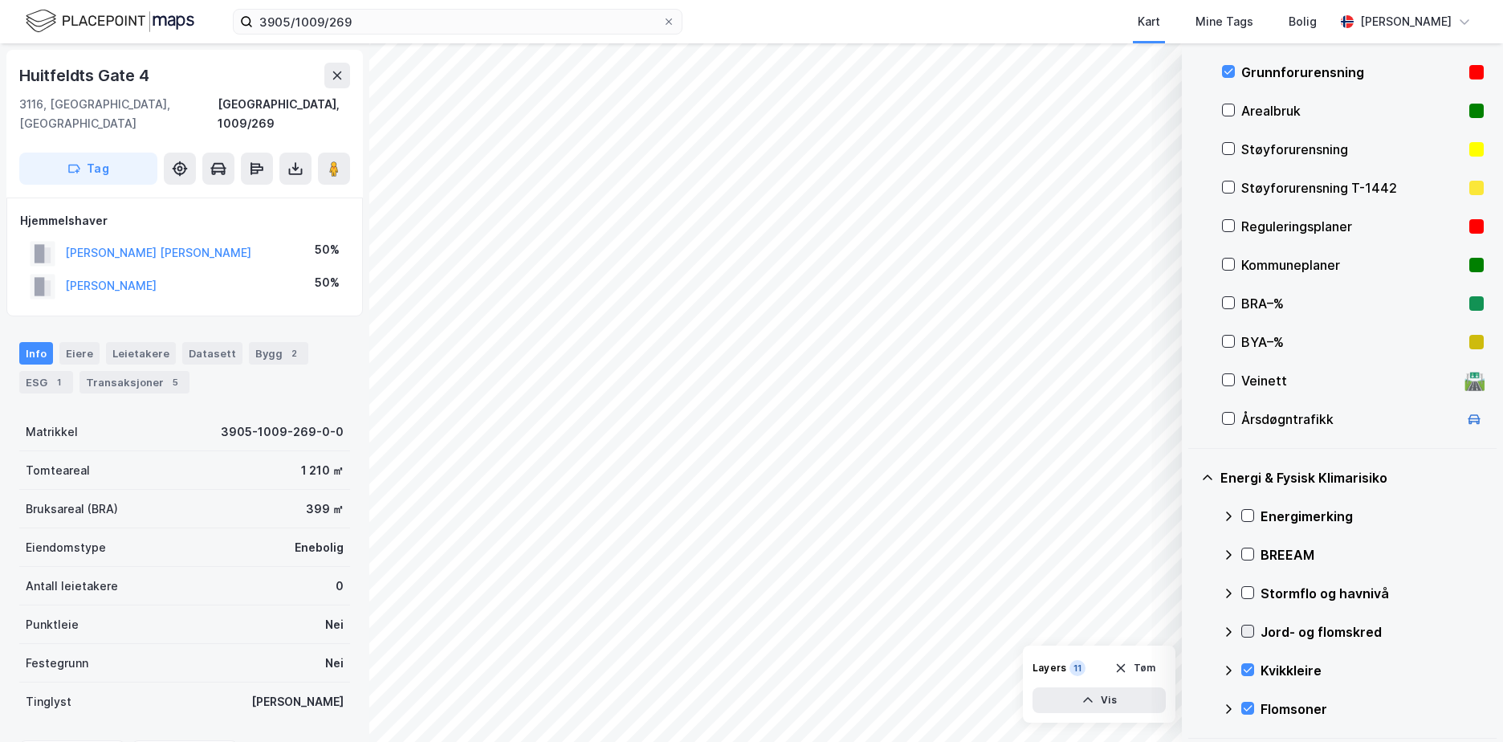
click at [1246, 629] on icon at bounding box center [1247, 630] width 11 height 11
click at [1225, 629] on icon at bounding box center [1228, 631] width 13 height 13
click at [1249, 588] on icon at bounding box center [1247, 592] width 11 height 11
click at [1227, 590] on icon at bounding box center [1228, 593] width 13 height 13
click at [1243, 515] on icon at bounding box center [1247, 515] width 11 height 11
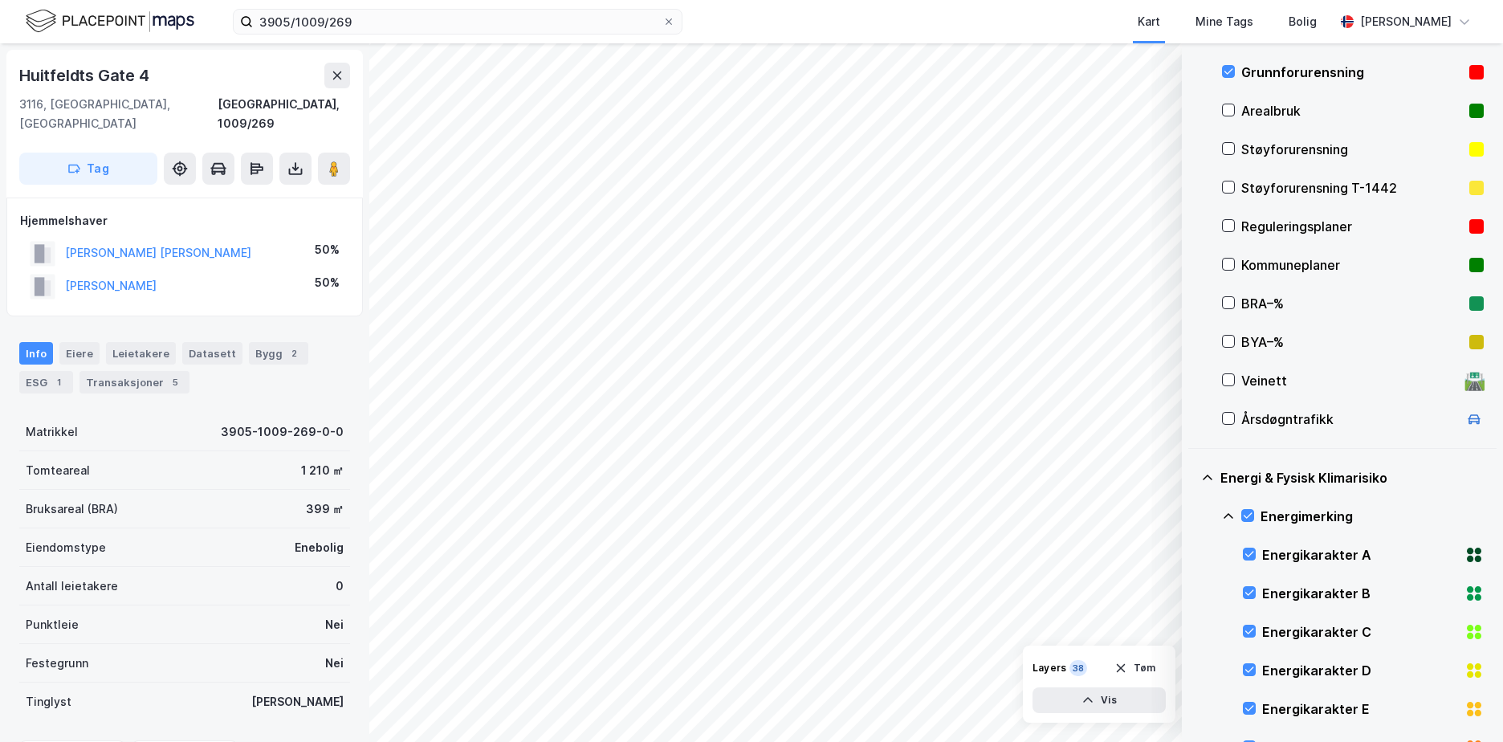
click at [1224, 511] on icon at bounding box center [1228, 516] width 13 height 13
